Goal: Navigation & Orientation: Find specific page/section

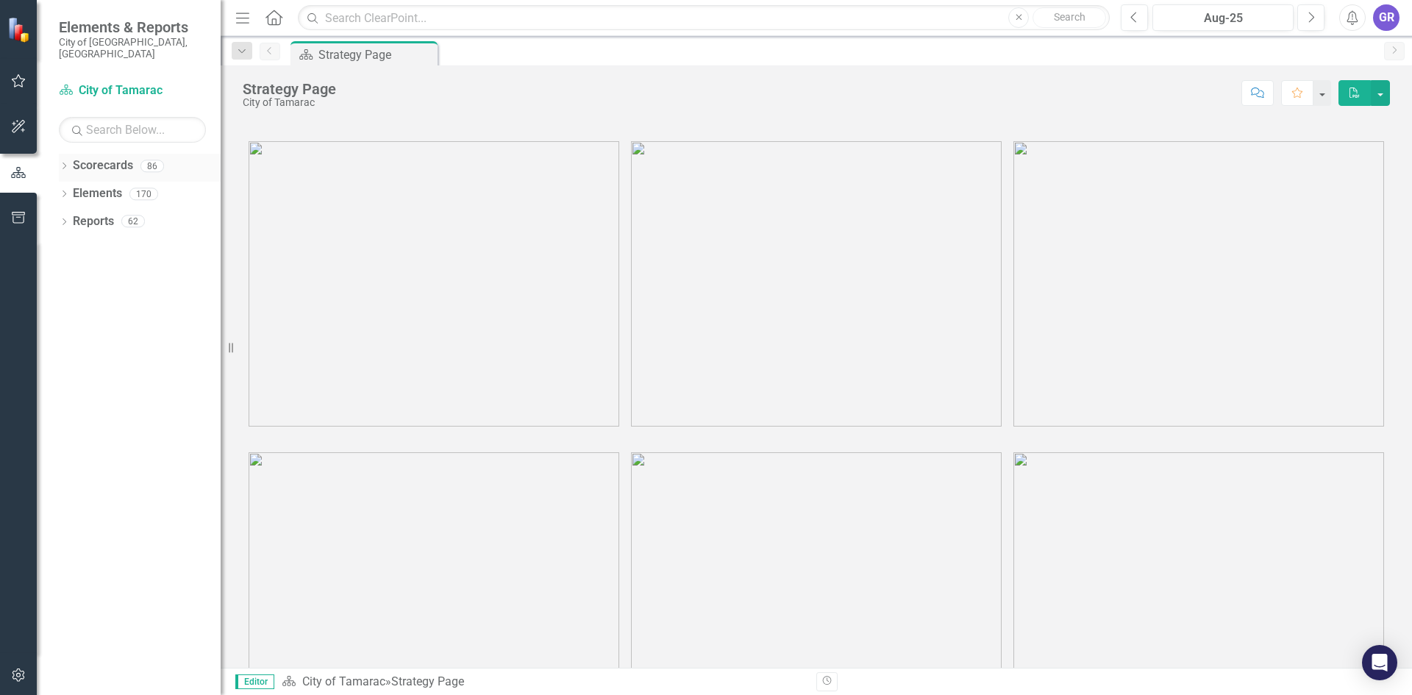
click at [65, 163] on icon at bounding box center [65, 166] width 4 height 7
click at [71, 189] on icon "Dropdown" at bounding box center [71, 193] width 11 height 9
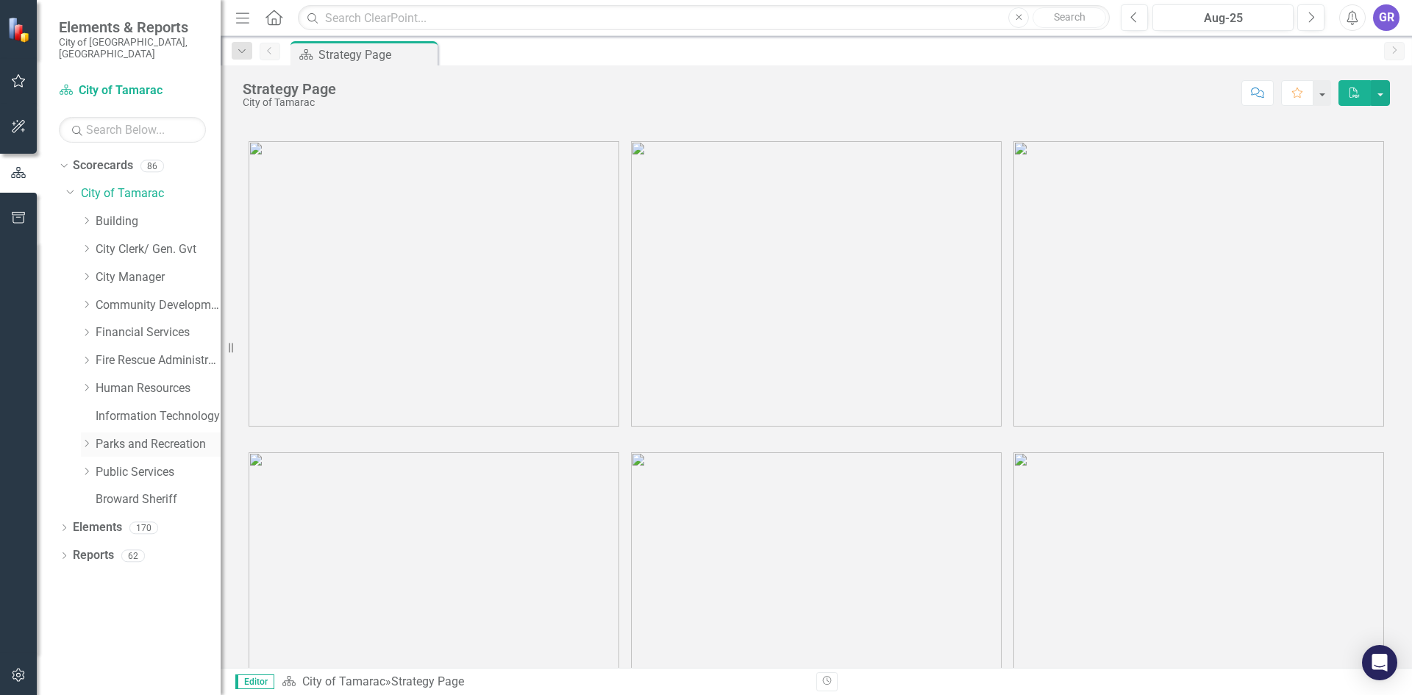
click at [89, 439] on icon "Dropdown" at bounding box center [86, 443] width 11 height 9
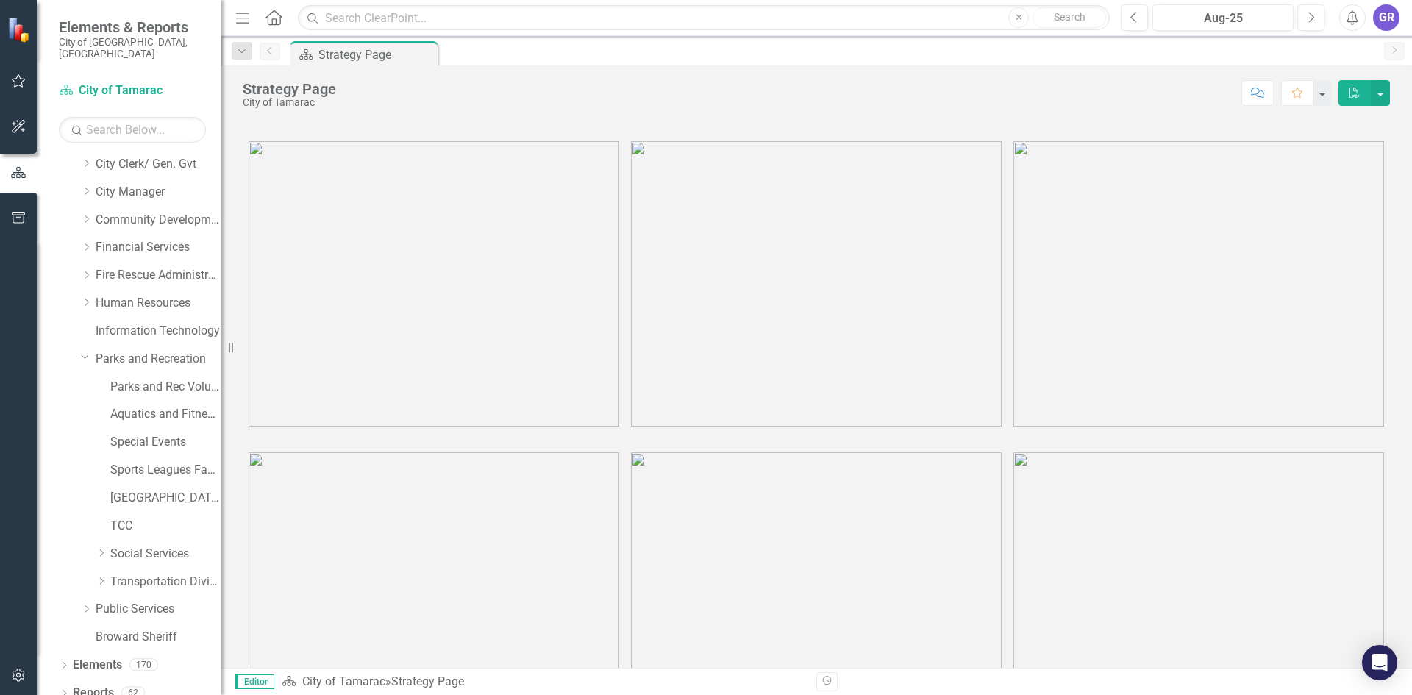
scroll to position [87, 0]
drag, startPoint x: 102, startPoint y: 540, endPoint x: 107, endPoint y: 530, distance: 10.5
click at [102, 547] on icon "Dropdown" at bounding box center [101, 551] width 11 height 9
click at [163, 460] on link "Social Services" at bounding box center [165, 468] width 110 height 17
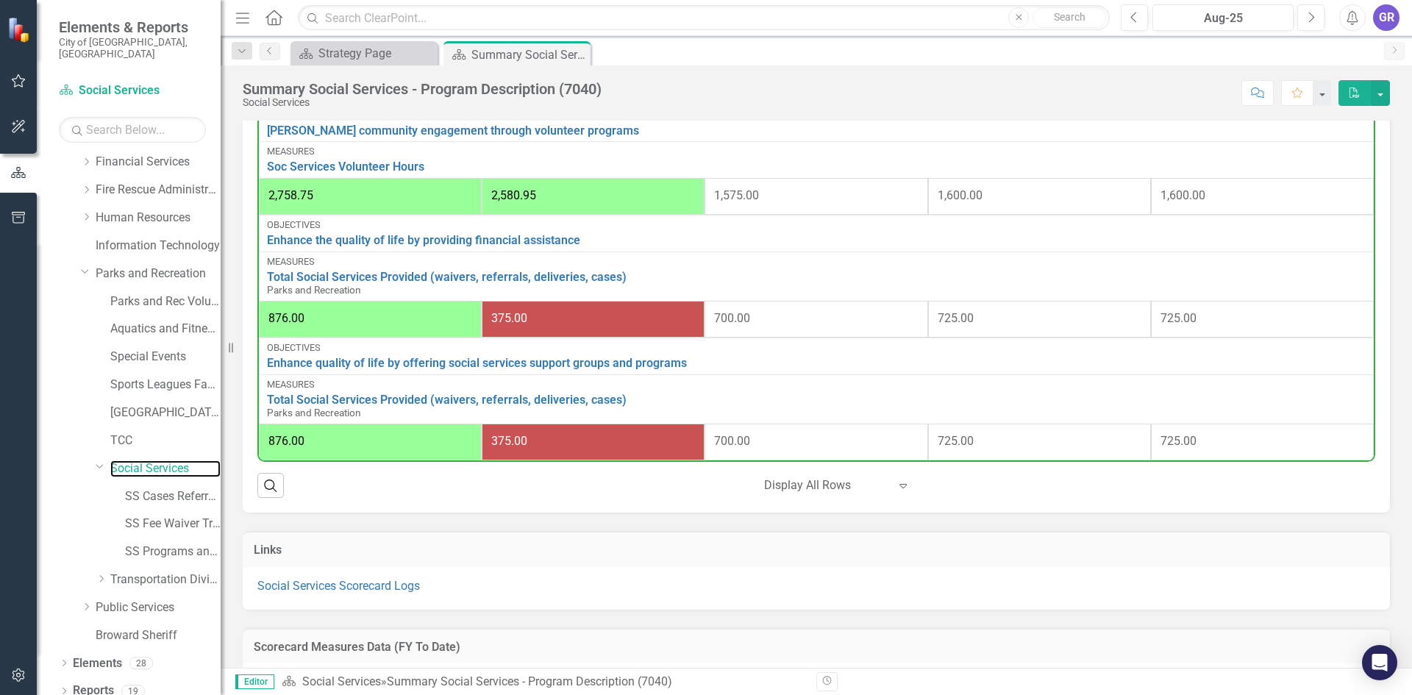
scroll to position [1030, 0]
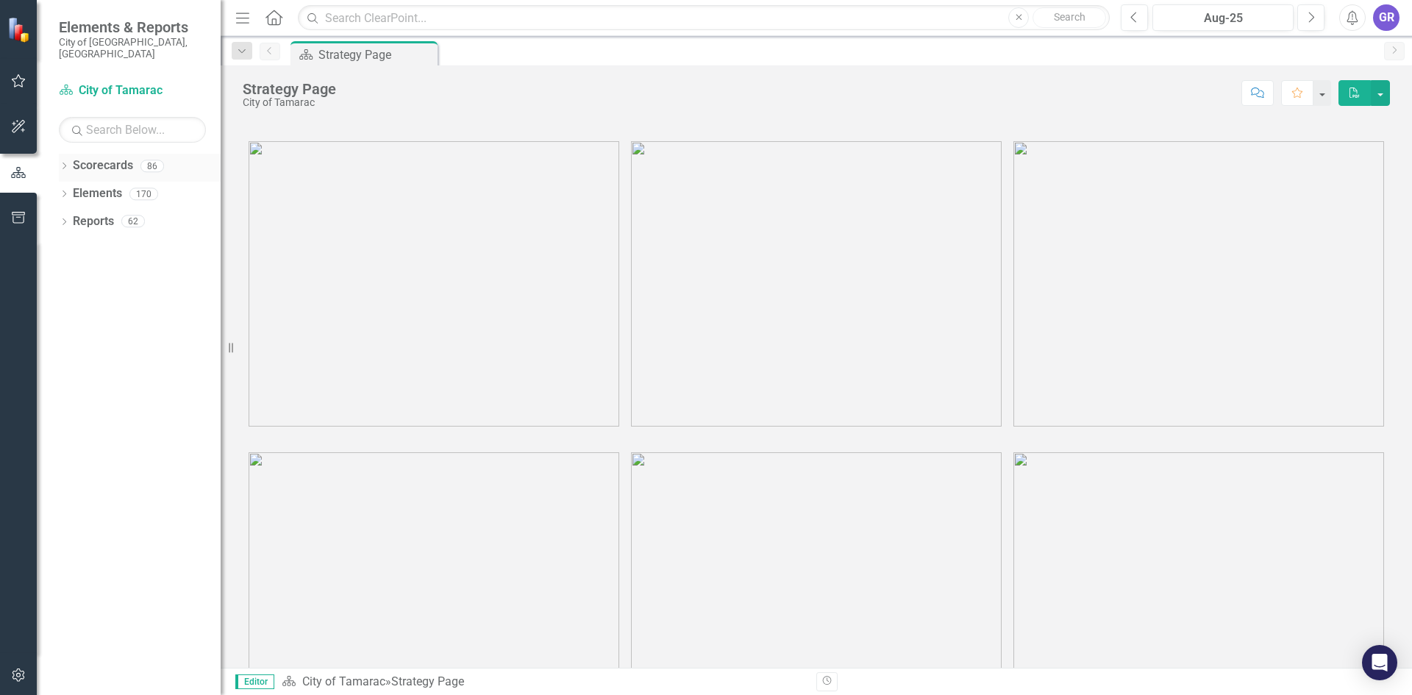
click at [63, 163] on icon "Dropdown" at bounding box center [64, 167] width 10 height 8
click at [73, 190] on icon at bounding box center [73, 193] width 4 height 7
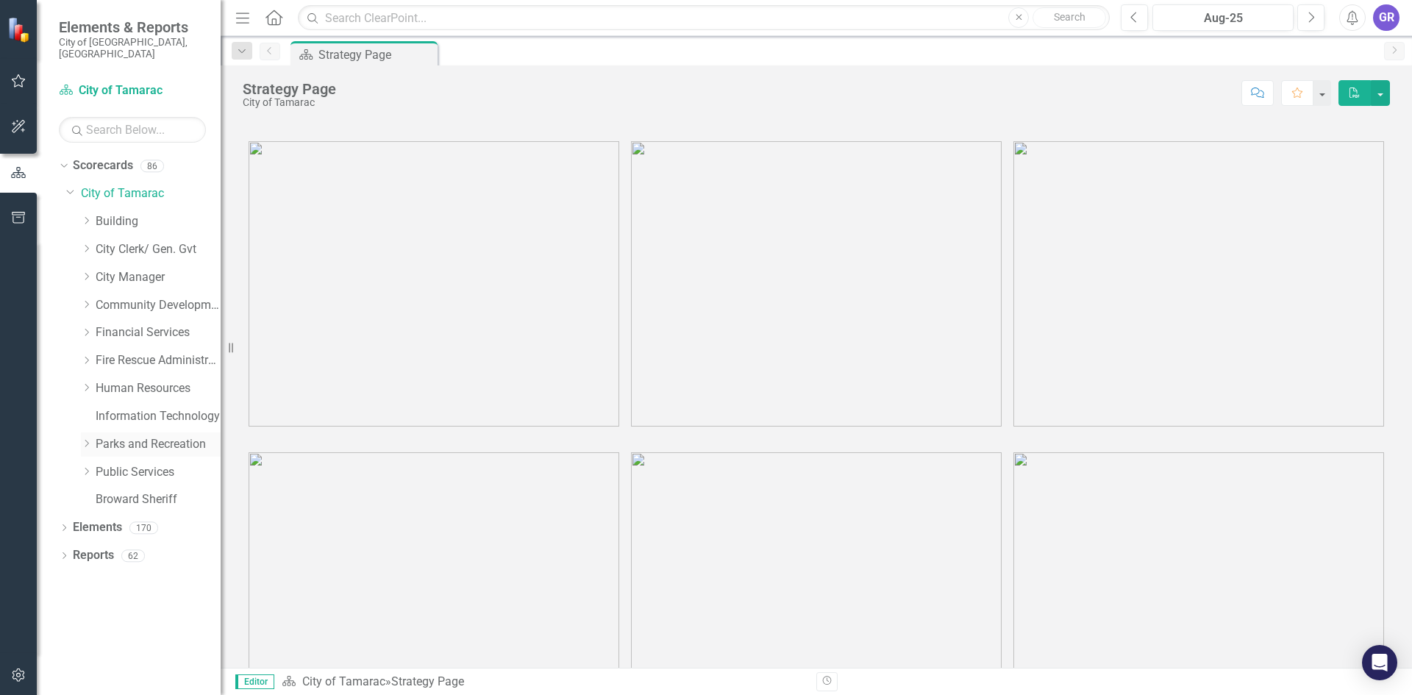
click at [85, 439] on icon "Dropdown" at bounding box center [86, 443] width 11 height 9
click at [113, 631] on link "Social Services" at bounding box center [165, 639] width 110 height 17
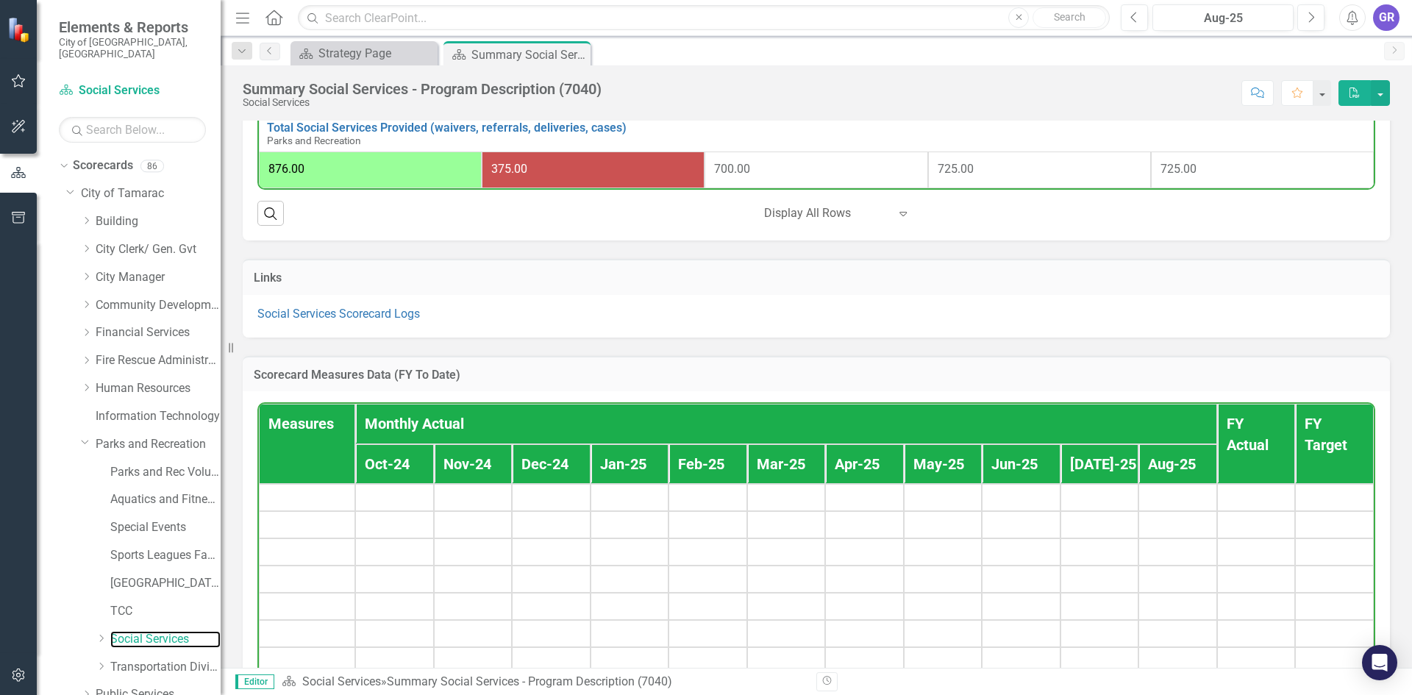
scroll to position [1177, 0]
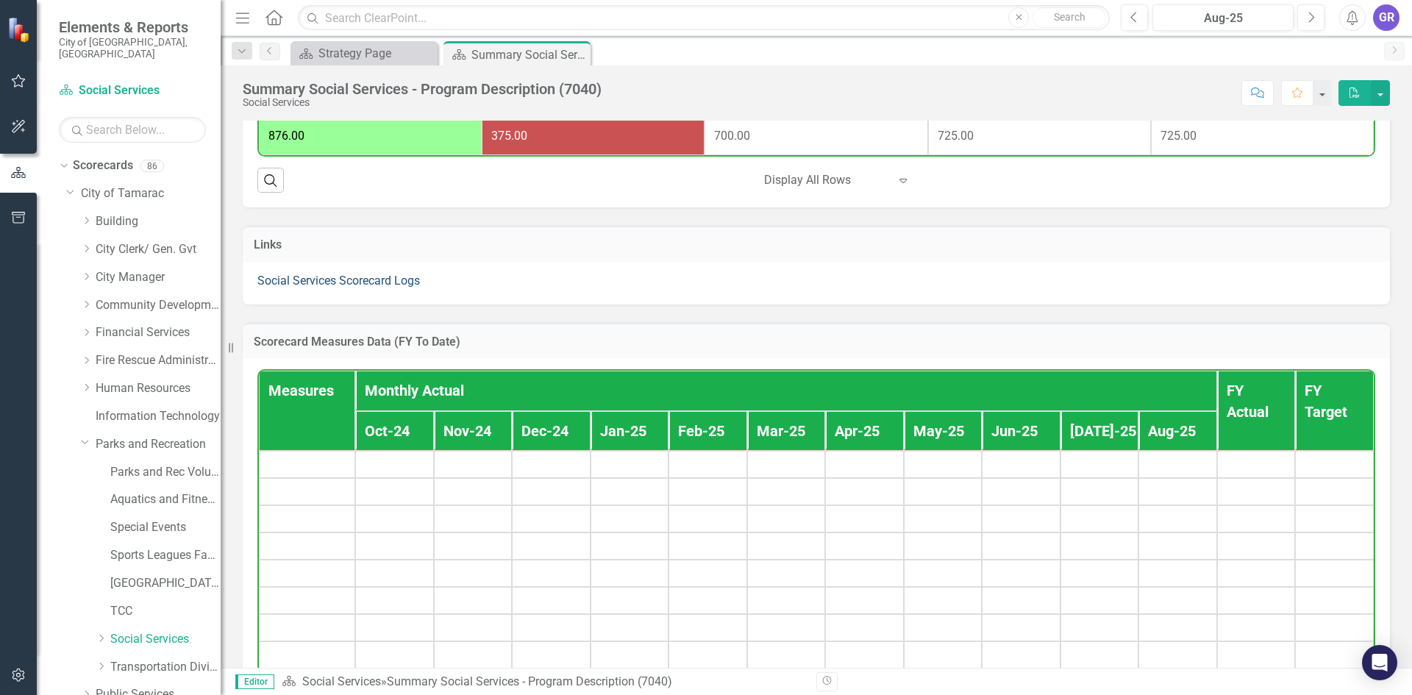
click at [391, 288] on link "Social Services Scorecard Logs" at bounding box center [338, 281] width 163 height 14
